Goal: Task Accomplishment & Management: Manage account settings

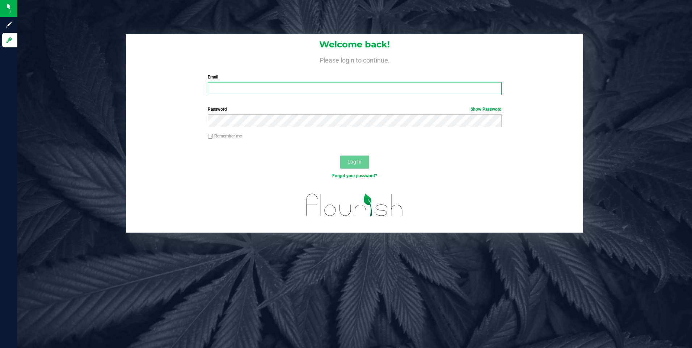
click at [311, 92] on input "Email" at bounding box center [355, 88] width 294 height 13
type input "[EMAIL_ADDRESS][DOMAIN_NAME]"
click at [340, 156] on button "Log In" at bounding box center [354, 162] width 29 height 13
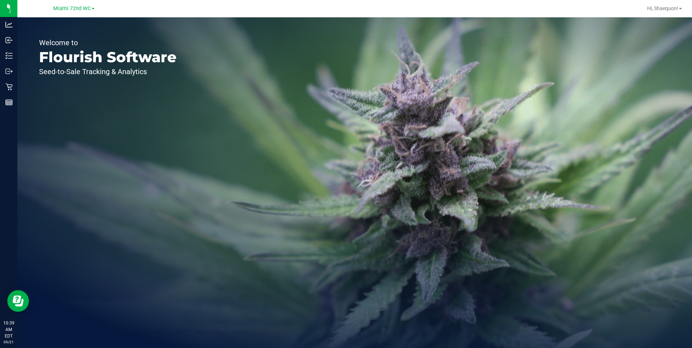
click at [92, 10] on link "Miami 72nd WC" at bounding box center [73, 8] width 41 height 7
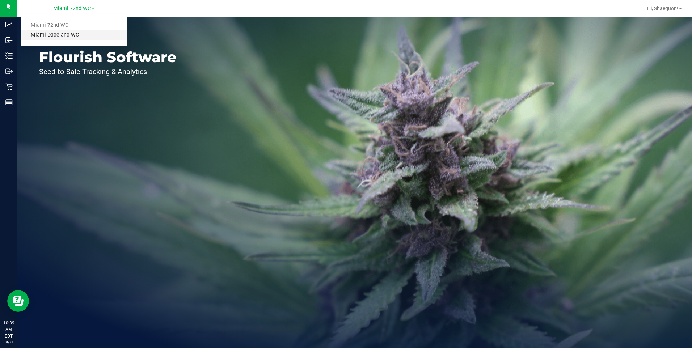
click at [80, 38] on link "Miami Dadeland WC" at bounding box center [74, 35] width 106 height 10
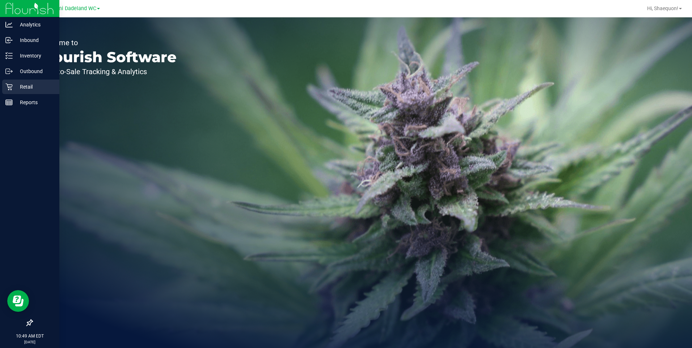
click at [10, 85] on icon at bounding box center [8, 86] width 7 height 7
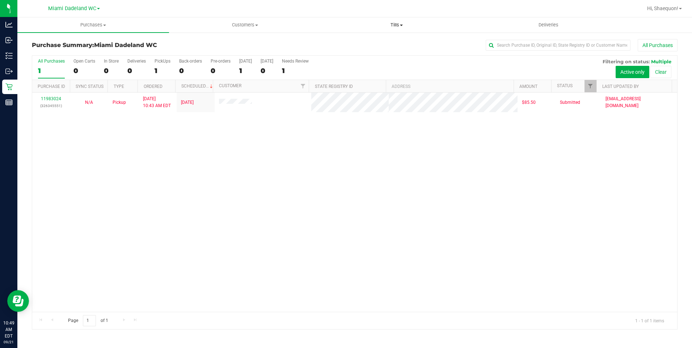
click at [402, 25] on span at bounding box center [401, 25] width 3 height 1
click at [360, 43] on span "Manage tills" at bounding box center [345, 44] width 49 height 6
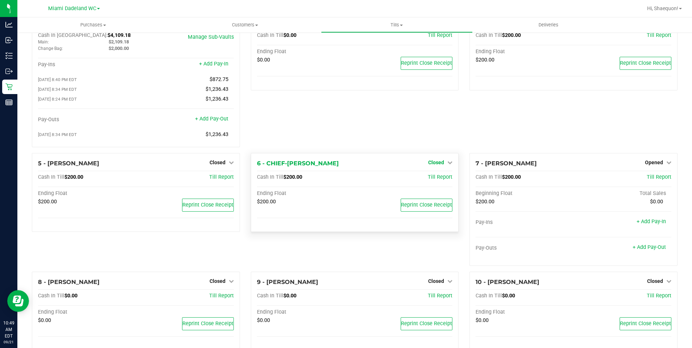
scroll to position [36, 0]
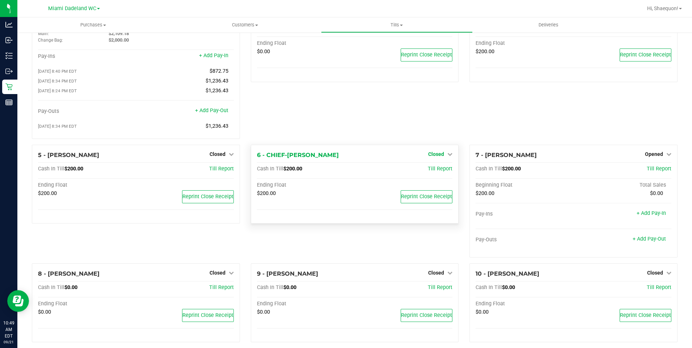
click at [447, 156] on icon at bounding box center [449, 154] width 5 height 5
click at [437, 172] on link "Open Till" at bounding box center [435, 169] width 19 height 6
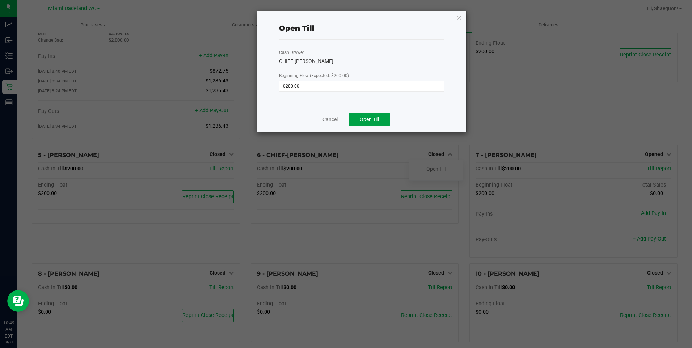
click at [377, 121] on span "Open Till" at bounding box center [369, 120] width 19 height 6
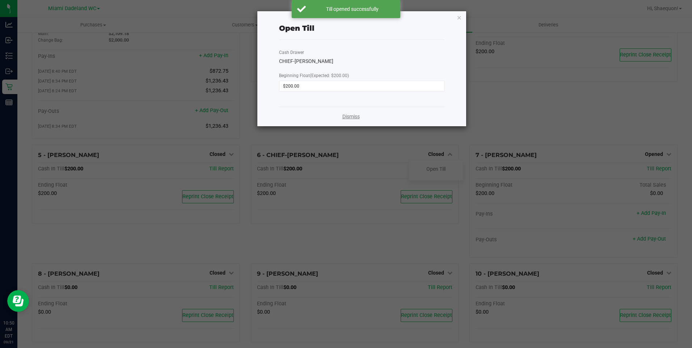
click at [356, 116] on link "Dismiss" at bounding box center [350, 117] width 17 height 8
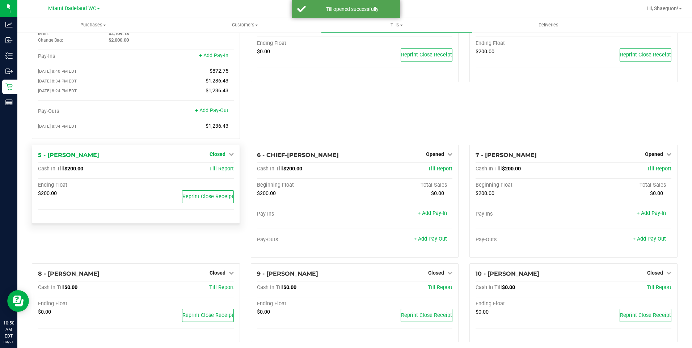
click at [229, 156] on icon at bounding box center [231, 154] width 5 height 5
click at [222, 172] on link "Open Till" at bounding box center [217, 169] width 19 height 6
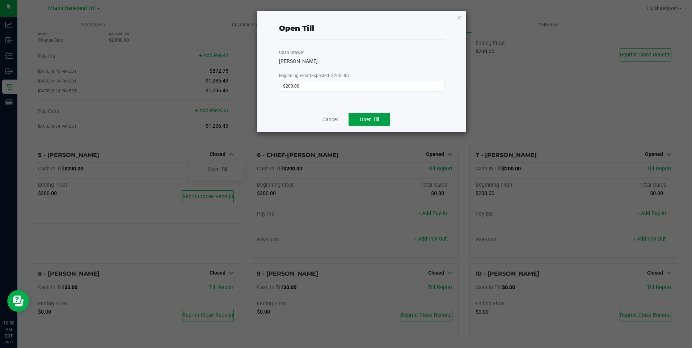
click at [374, 119] on span "Open Till" at bounding box center [369, 120] width 19 height 6
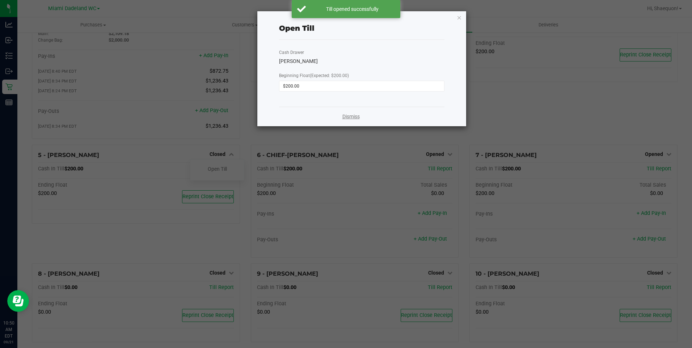
click at [356, 115] on link "Dismiss" at bounding box center [350, 117] width 17 height 8
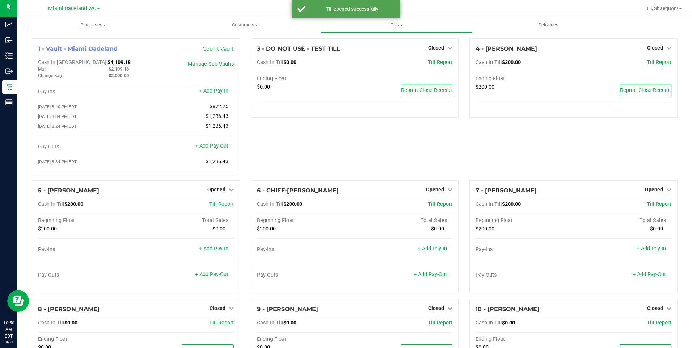
scroll to position [0, 0]
click at [385, 147] on div "3 - DO NOT USE - TEST TILL Closed Open Till Cash In Till $0.00 Till Report Endi…" at bounding box center [354, 110] width 219 height 142
click at [264, 143] on div "3 - DO NOT USE - TEST TILL Closed Open Till Cash In Till $0.00 Till Report Endi…" at bounding box center [354, 110] width 219 height 142
click at [404, 25] on span "Tills" at bounding box center [396, 25] width 151 height 7
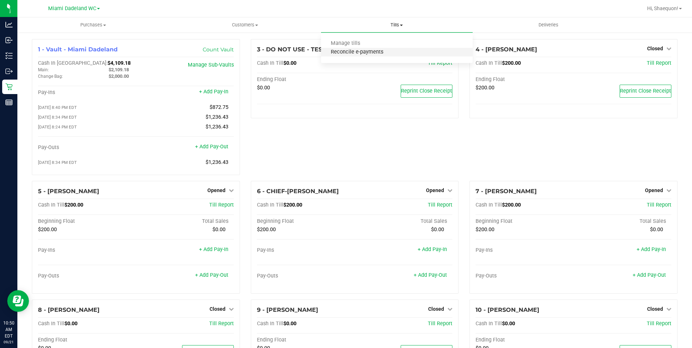
click at [385, 53] on span "Reconcile e-payments" at bounding box center [357, 52] width 72 height 6
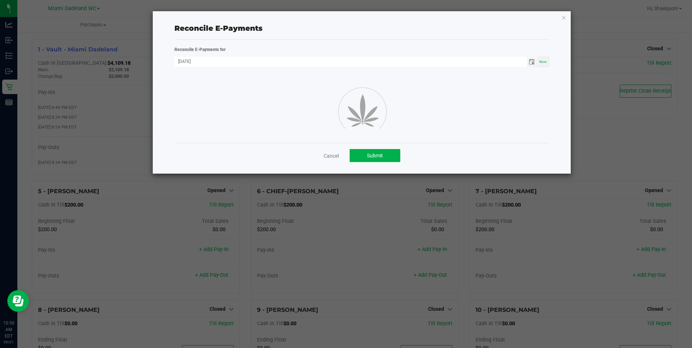
click at [533, 64] on span "Toggle calendar" at bounding box center [532, 62] width 6 height 6
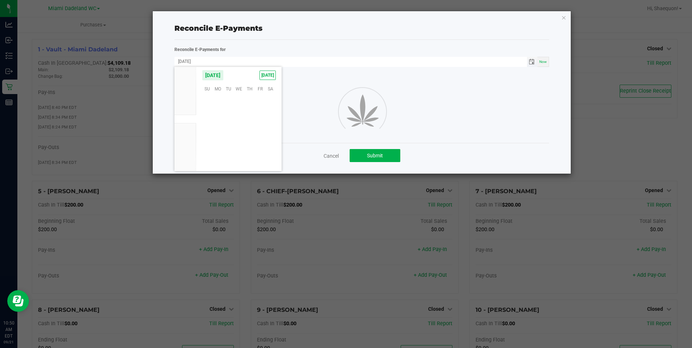
scroll to position [117338, 0]
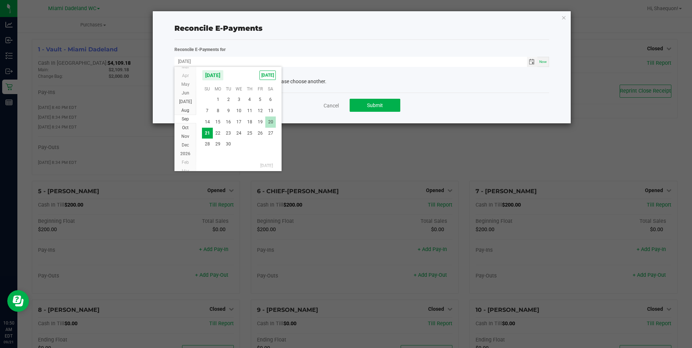
click at [268, 123] on span "20" at bounding box center [270, 122] width 10 height 11
type input "[DATE]"
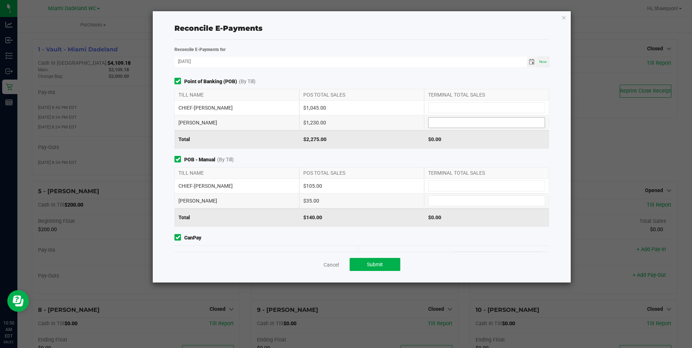
click at [432, 122] on input at bounding box center [486, 123] width 116 height 10
type input "$1,230.00"
click at [446, 189] on input at bounding box center [486, 186] width 116 height 10
click at [443, 203] on input at bounding box center [486, 201] width 116 height 10
type input "$35.00"
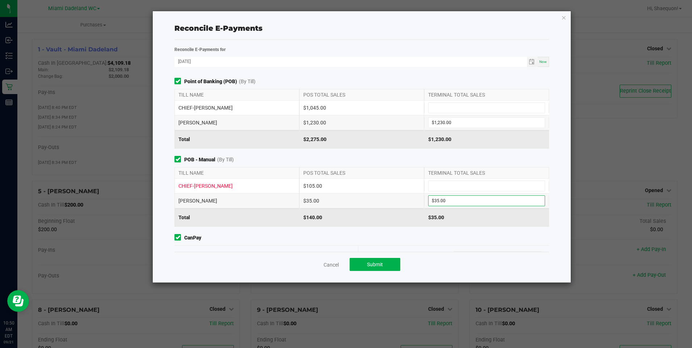
click at [466, 158] on span "POB - Manual (By Till)" at bounding box center [361, 160] width 374 height 8
click at [443, 111] on input at bounding box center [486, 108] width 116 height 10
type input "$1,045.00"
click at [447, 185] on input at bounding box center [486, 186] width 116 height 10
type input "$105.00"
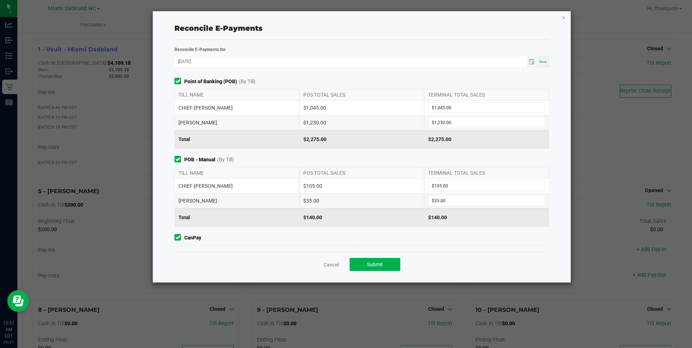
click at [429, 158] on span "POB - Manual (By Till)" at bounding box center [361, 160] width 374 height 8
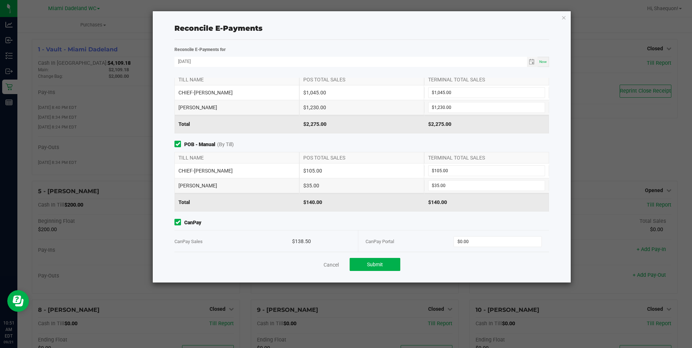
scroll to position [23, 0]
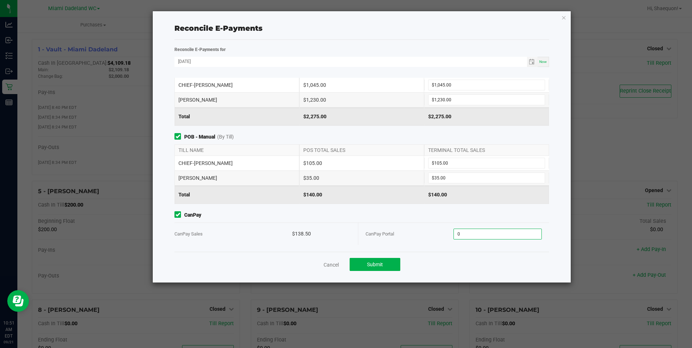
click at [490, 234] on input "0" at bounding box center [497, 234] width 87 height 10
type input "$138.50"
click at [428, 245] on div "Point of Banking (POB) (By Till) TILL NAME POS TOTAL SALES TERMINAL TOTAL SALES…" at bounding box center [361, 165] width 385 height 174
click at [377, 263] on span "Submit" at bounding box center [375, 265] width 16 height 6
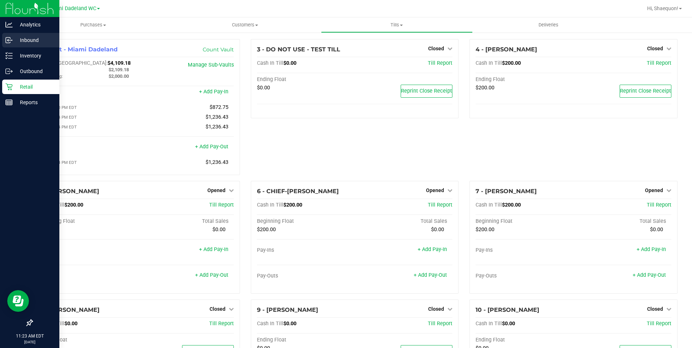
click at [20, 42] on p "Inbound" at bounding box center [34, 40] width 43 height 9
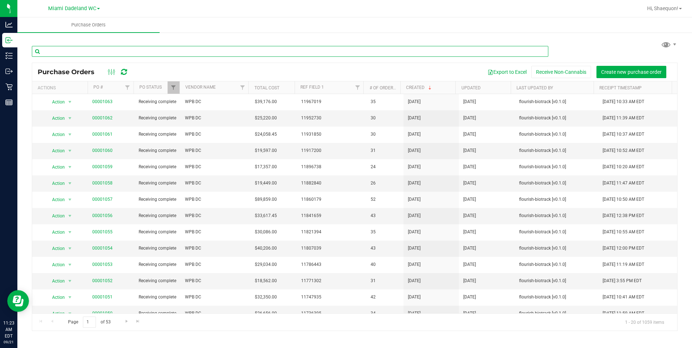
click at [94, 47] on input "text" at bounding box center [290, 51] width 516 height 11
type input "0334135959818809"
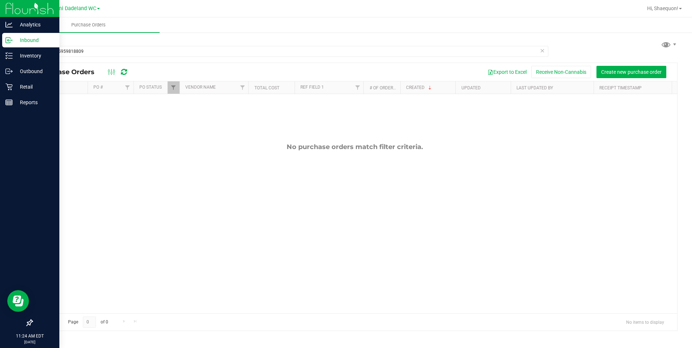
click at [9, 42] on icon at bounding box center [8, 40] width 7 height 7
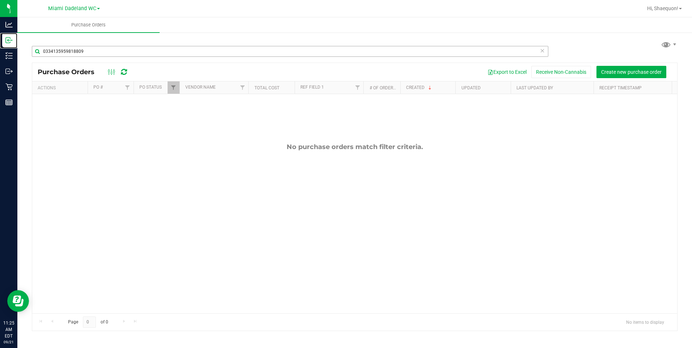
click at [0, 33] on link "Inbound" at bounding box center [8, 41] width 17 height 16
click at [679, 9] on span at bounding box center [680, 8] width 3 height 1
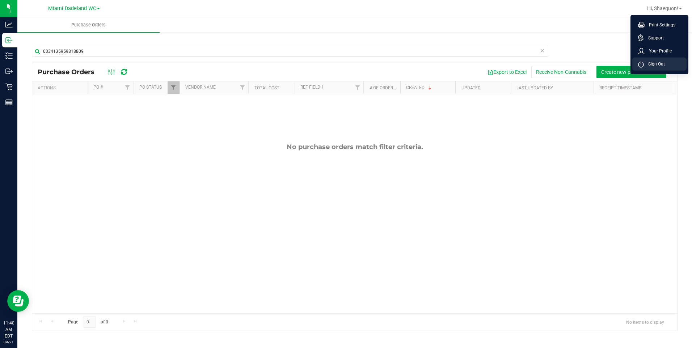
click at [660, 65] on span "Sign Out" at bounding box center [654, 63] width 21 height 7
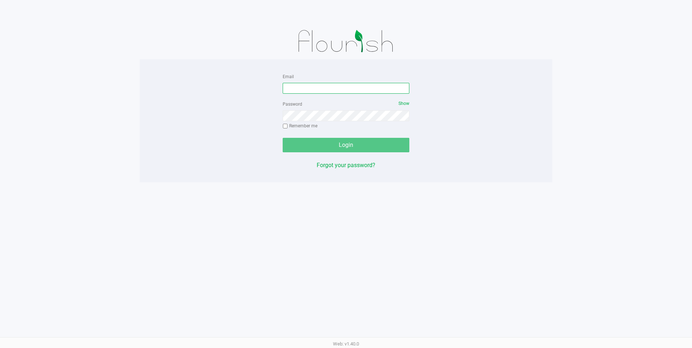
click at [368, 91] on input "Email" at bounding box center [346, 88] width 127 height 11
type input "[EMAIL_ADDRESS][DOMAIN_NAME]"
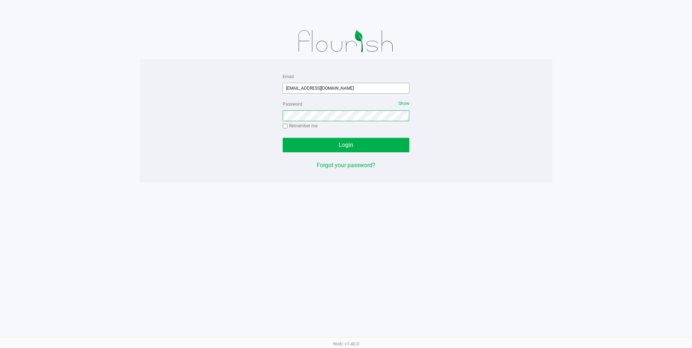
click at [283, 138] on button "Login" at bounding box center [346, 145] width 127 height 14
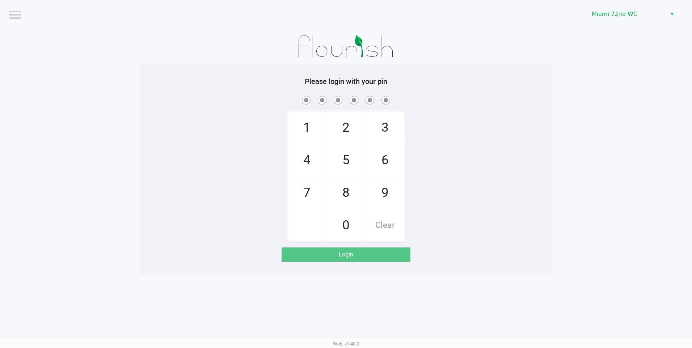
click at [529, 179] on div "1 4 7 2 5 8 0 3 6 9 Clear" at bounding box center [346, 167] width 412 height 147
checkbox input "true"
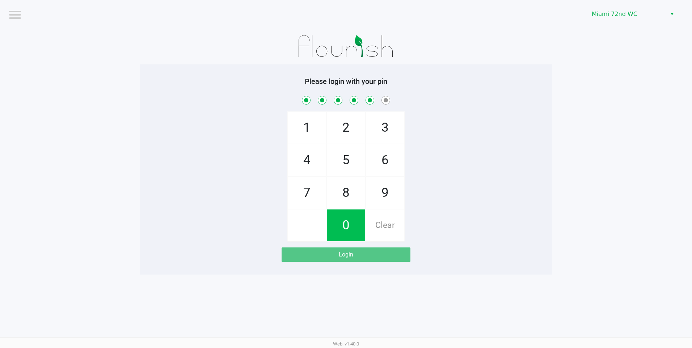
checkbox input "true"
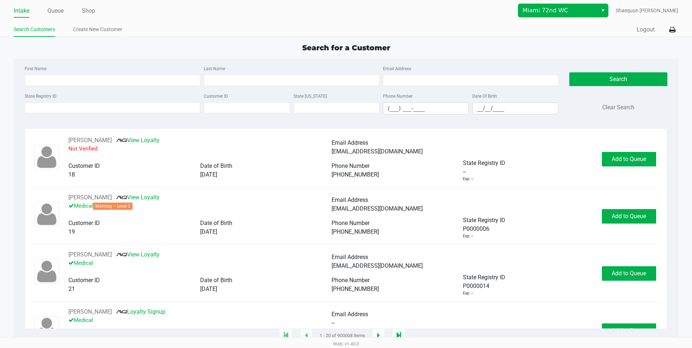
click at [606, 10] on span "Select" at bounding box center [603, 10] width 6 height 9
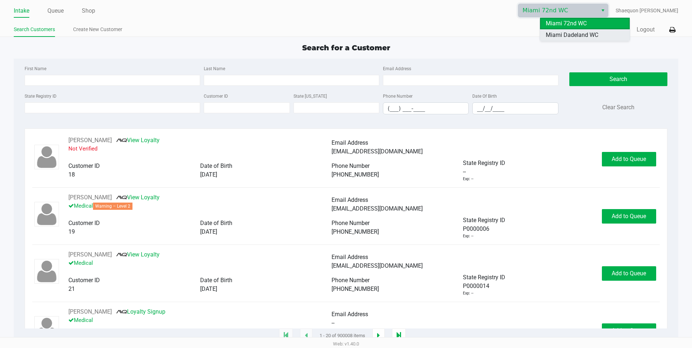
click at [595, 35] on span "Miami Dadeland WC" at bounding box center [572, 35] width 52 height 9
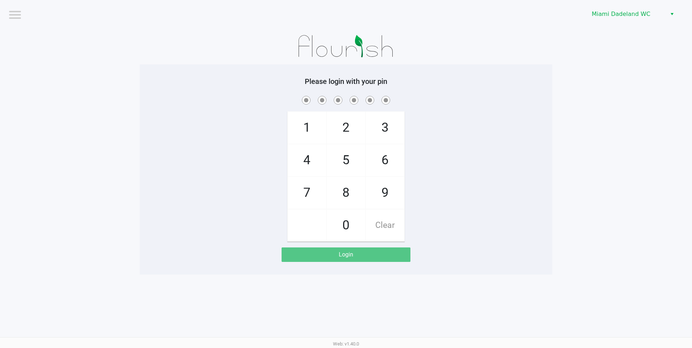
click at [556, 64] on app-pos-login-wrapper "Logout Miami Dadeland WC Please login with your pin 1 4 7 2 5 8 0 3 6 9 Clear L…" at bounding box center [346, 137] width 692 height 275
checkbox input "true"
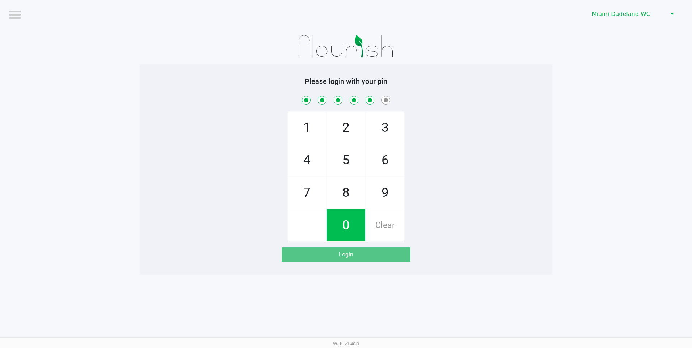
checkbox input "true"
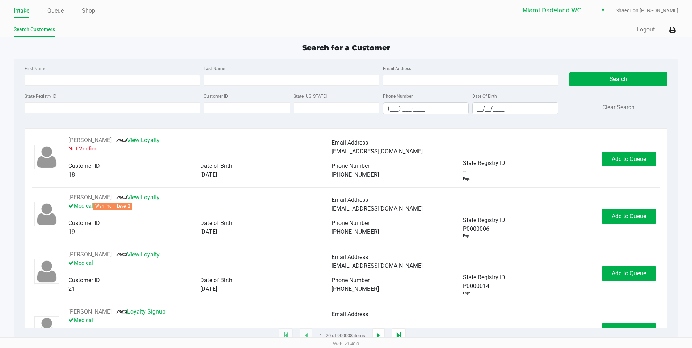
click at [112, 26] on ul "Search Customers" at bounding box center [180, 30] width 332 height 12
click at [94, 12] on link "Shop" at bounding box center [88, 11] width 13 height 10
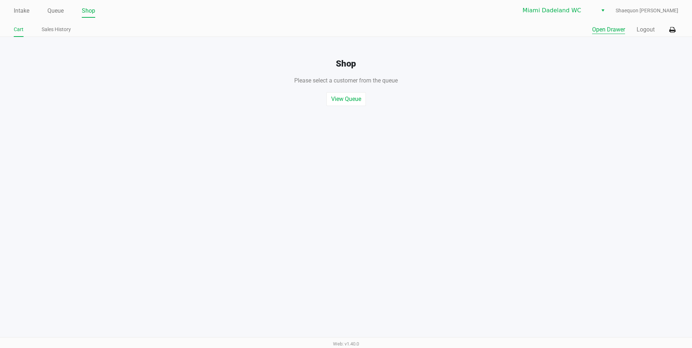
click at [619, 27] on button "Open Drawer" at bounding box center [608, 29] width 33 height 9
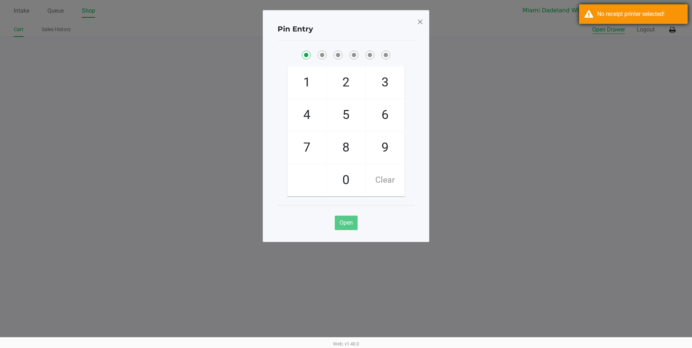
checkbox input "true"
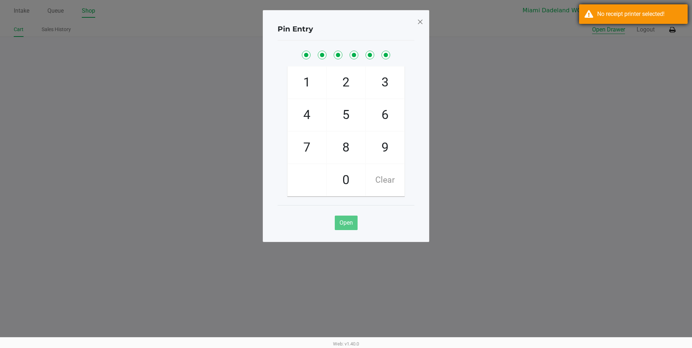
checkbox input "true"
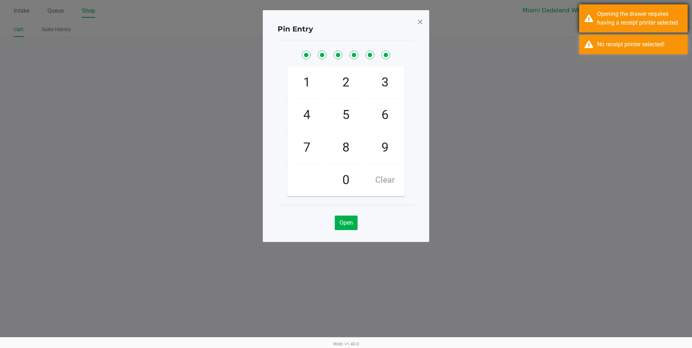
click at [644, 26] on div "Opening the drawer requires having a receipt printer selected" at bounding box center [639, 18] width 85 height 17
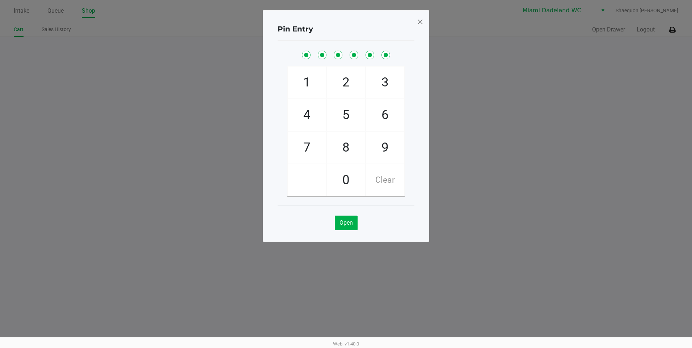
click at [674, 31] on ngb-modal-window "Pin Entry 1 4 7 2 5 8 0 3 6 9 Clear Open" at bounding box center [346, 174] width 692 height 348
drag, startPoint x: 419, startPoint y: 20, endPoint x: 445, endPoint y: 20, distance: 26.8
click at [419, 20] on span at bounding box center [420, 22] width 7 height 12
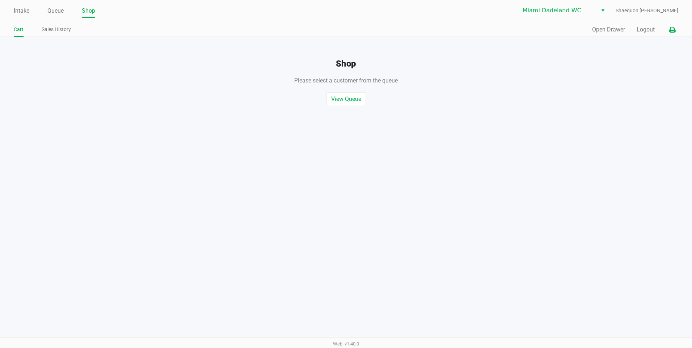
click at [673, 30] on icon at bounding box center [672, 29] width 6 height 5
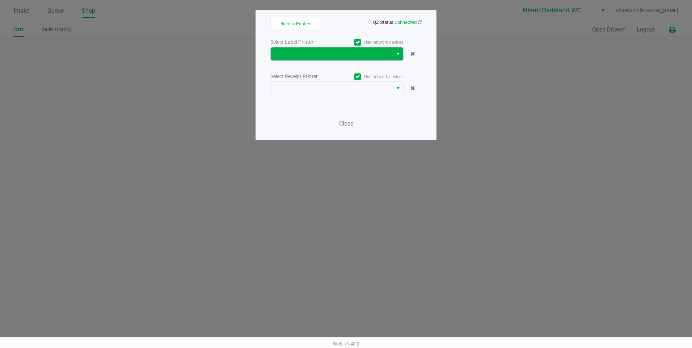
click at [398, 52] on span "Select" at bounding box center [398, 54] width 6 height 9
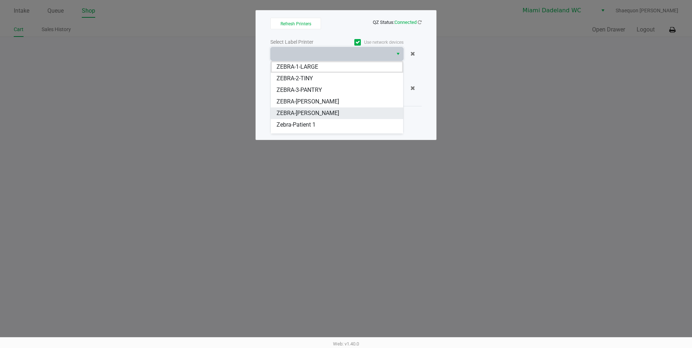
click at [340, 115] on li "ZEBRA-ELLEN-STEWART" at bounding box center [337, 113] width 132 height 12
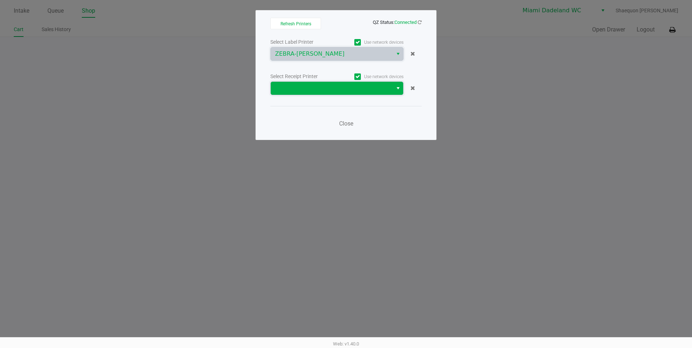
click at [381, 85] on span at bounding box center [331, 88] width 113 height 9
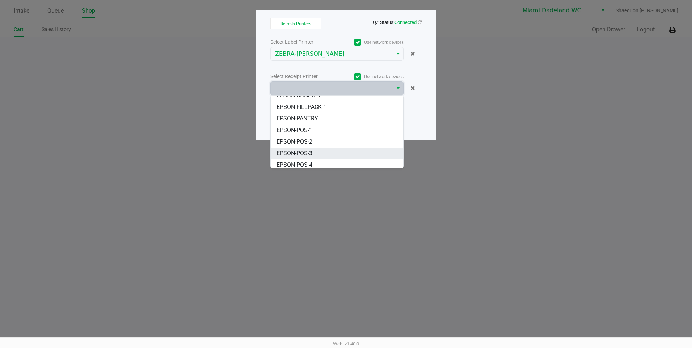
scroll to position [32, 0]
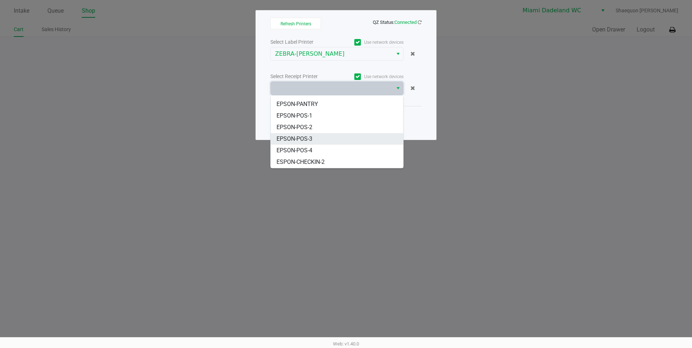
click at [310, 137] on span "EPSON-POS-3" at bounding box center [294, 139] width 36 height 9
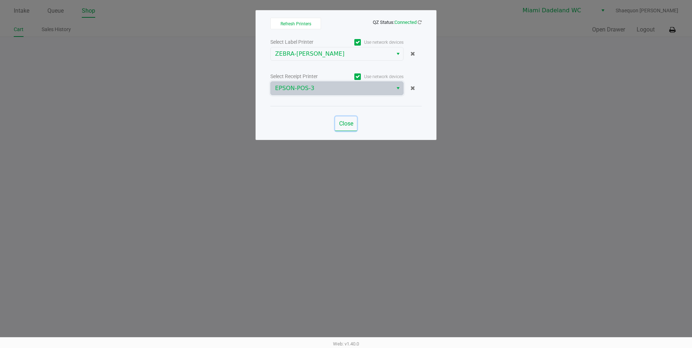
click at [345, 124] on span "Close" at bounding box center [346, 123] width 14 height 7
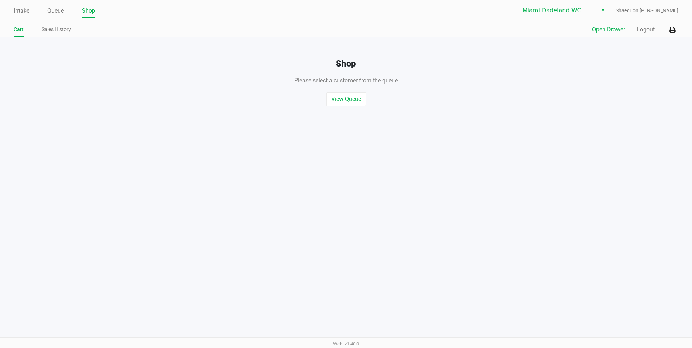
click at [602, 28] on button "Open Drawer" at bounding box center [608, 29] width 33 height 9
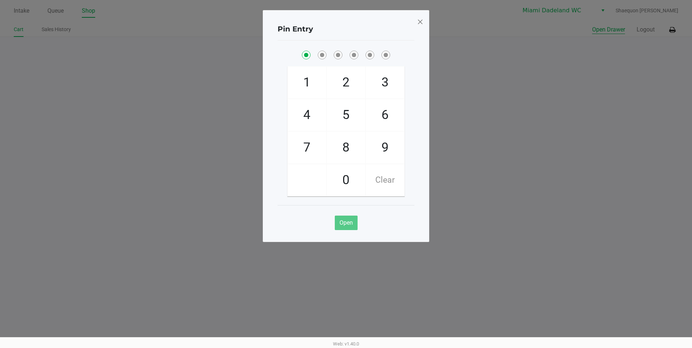
checkbox input "true"
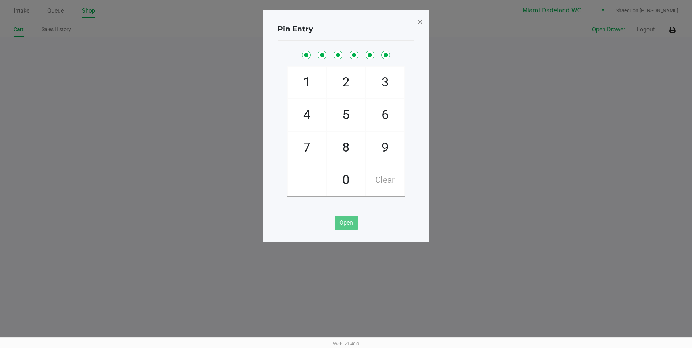
checkbox input "true"
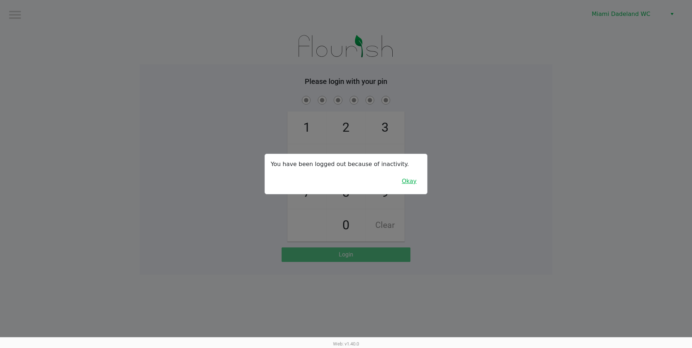
click at [410, 185] on button "Okay" at bounding box center [409, 181] width 24 height 14
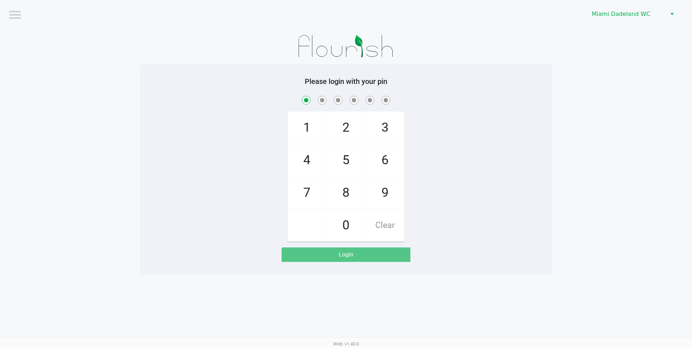
checkbox input "true"
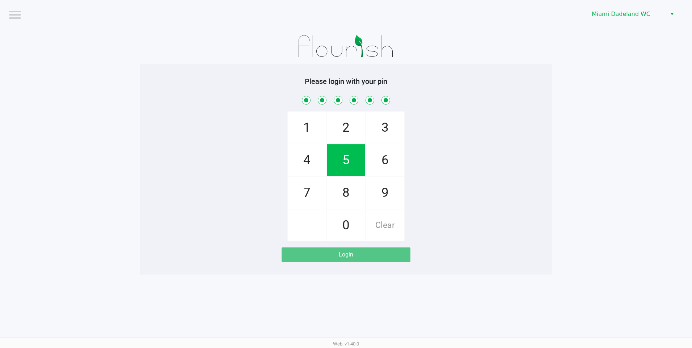
checkbox input "true"
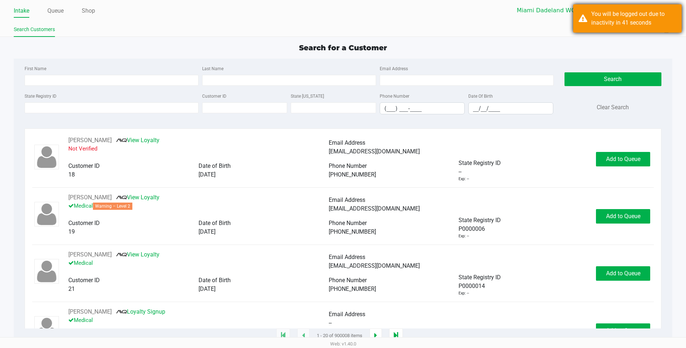
click at [673, 22] on div "You will be logged out due to inactivity in 41 seconds" at bounding box center [634, 18] width 85 height 17
click at [535, 51] on div "Search for a Customer" at bounding box center [343, 47] width 670 height 11
click at [56, 12] on link "Queue" at bounding box center [55, 11] width 16 height 10
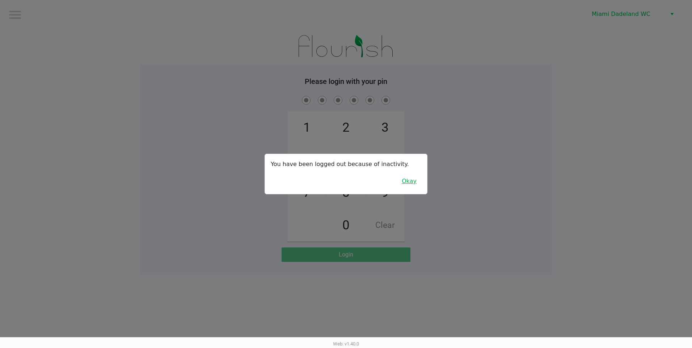
click at [411, 184] on button "Okay" at bounding box center [409, 181] width 24 height 14
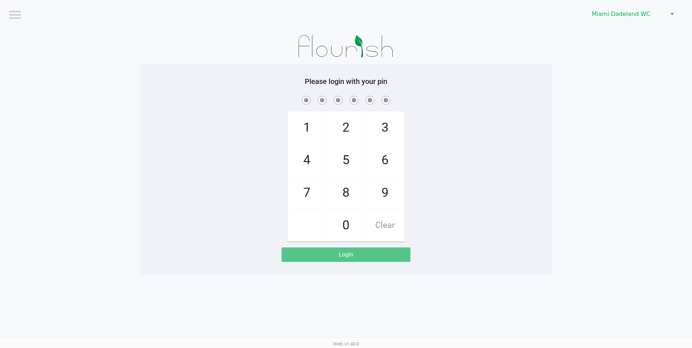
click at [432, 165] on div "1 4 7 2 5 8 0 3 6 9 Clear" at bounding box center [346, 167] width 412 height 147
click at [509, 106] on div "1 4 7 2 5 8 0 3 6 9 Clear" at bounding box center [346, 167] width 412 height 147
click at [482, 85] on h5 "Please login with your pin" at bounding box center [346, 81] width 402 height 9
click at [438, 88] on div "Please login with your pin 1 4 7 2 5 8 0 3 6 9 Clear Login" at bounding box center [346, 169] width 412 height 185
click at [311, 131] on span "1" at bounding box center [307, 128] width 38 height 32
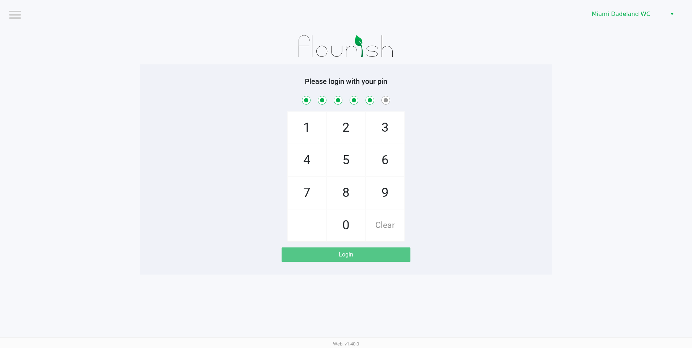
checkbox input "true"
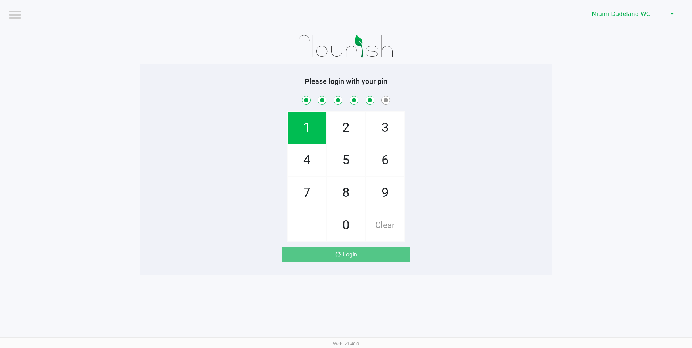
click at [311, 131] on span "1" at bounding box center [307, 128] width 38 height 32
checkbox input "true"
checkbox input "false"
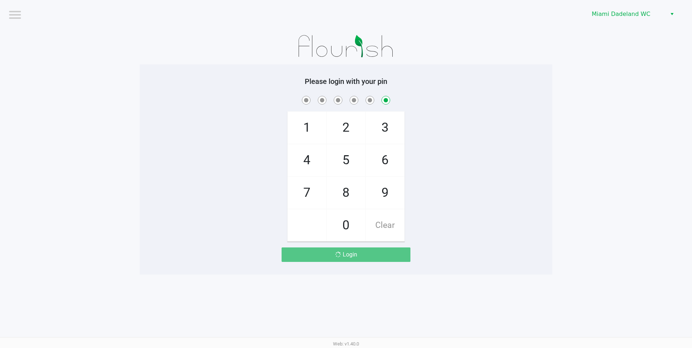
checkbox input "false"
checkbox input "true"
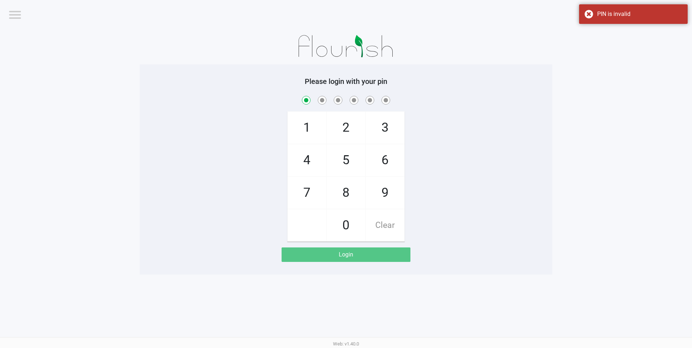
checkbox input "true"
click at [593, 14] on div "PIN is invalid" at bounding box center [633, 14] width 109 height 20
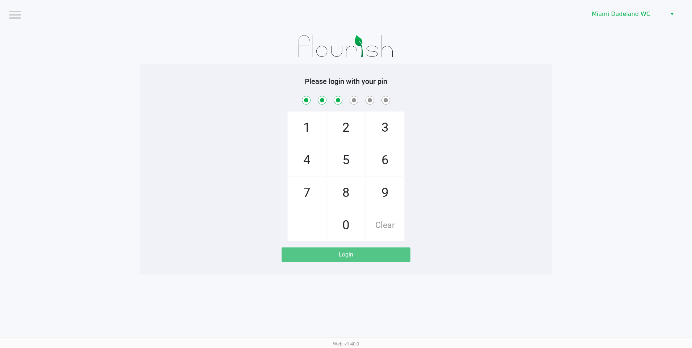
click at [563, 123] on app-pos-login-wrapper "Logout Miami Dadeland WC Please login with your pin 1 4 7 2 5 8 0 3 6 9 Clear L…" at bounding box center [346, 137] width 692 height 275
drag, startPoint x: 376, startPoint y: 131, endPoint x: 378, endPoint y: 138, distance: 7.1
click at [377, 134] on span "3" at bounding box center [385, 128] width 38 height 32
checkbox input "false"
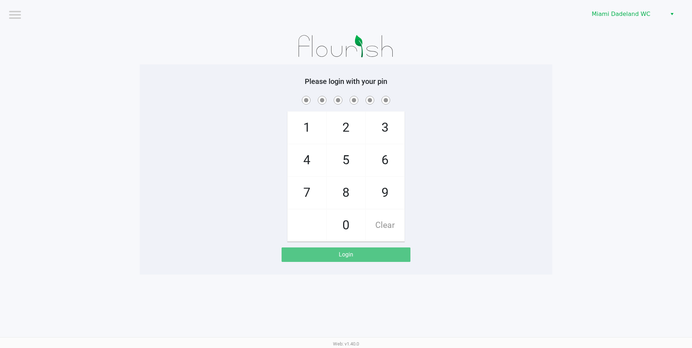
checkbox input "false"
drag, startPoint x: 378, startPoint y: 138, endPoint x: 381, endPoint y: 143, distance: 5.5
click at [379, 140] on span "3" at bounding box center [385, 128] width 38 height 32
click at [394, 233] on span "Clear" at bounding box center [385, 225] width 38 height 32
checkbox input "false"
